Goal: Obtain resource: Obtain resource

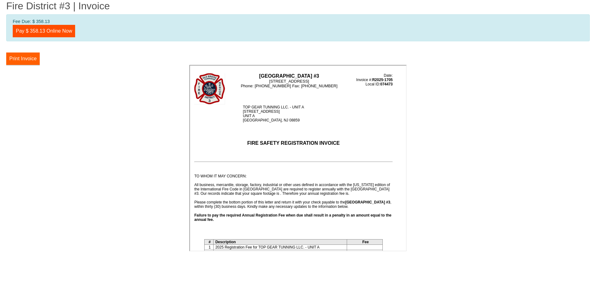
click at [28, 62] on button "Print Invoice" at bounding box center [23, 58] width 34 height 12
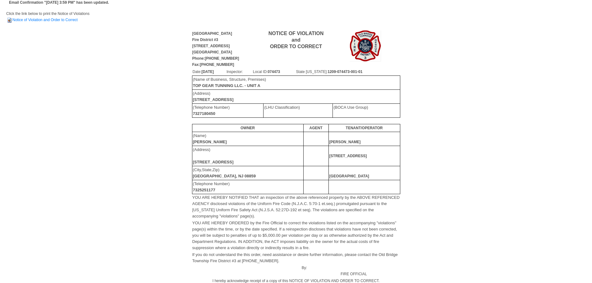
scroll to position [2, 0]
click at [52, 20] on link "Notice of Violation and Order to Correct" at bounding box center [41, 20] width 71 height 4
